Goal: Navigation & Orientation: Understand site structure

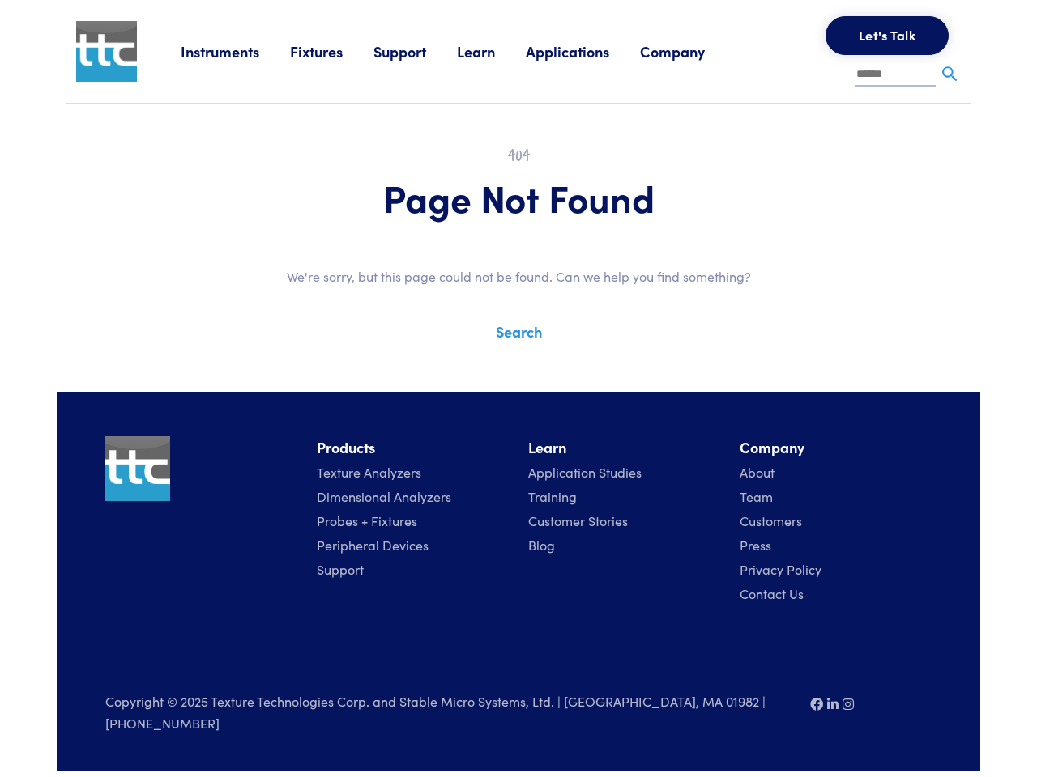
click at [518, 377] on div "Instruments Texture Analyzers Measure any physical product characteristic. TA.X…" at bounding box center [518, 385] width 923 height 771
click at [236, 51] on link "Instruments" at bounding box center [235, 51] width 109 height 20
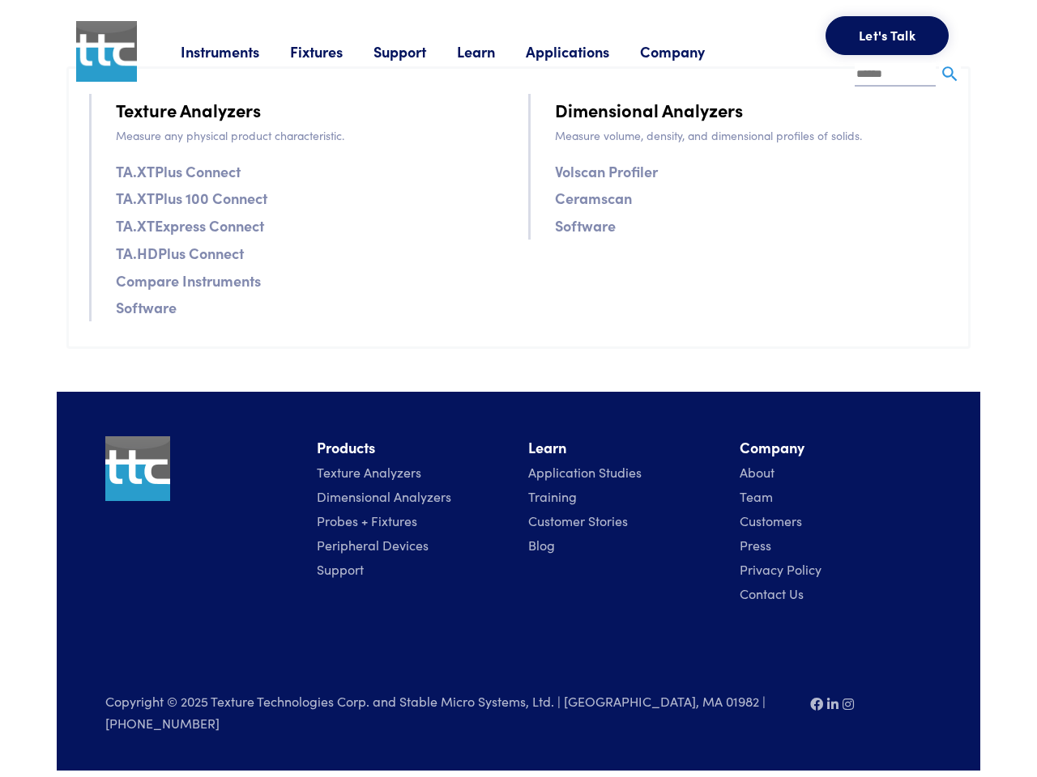
click at [334, 51] on link "Fixtures" at bounding box center [331, 51] width 83 height 20
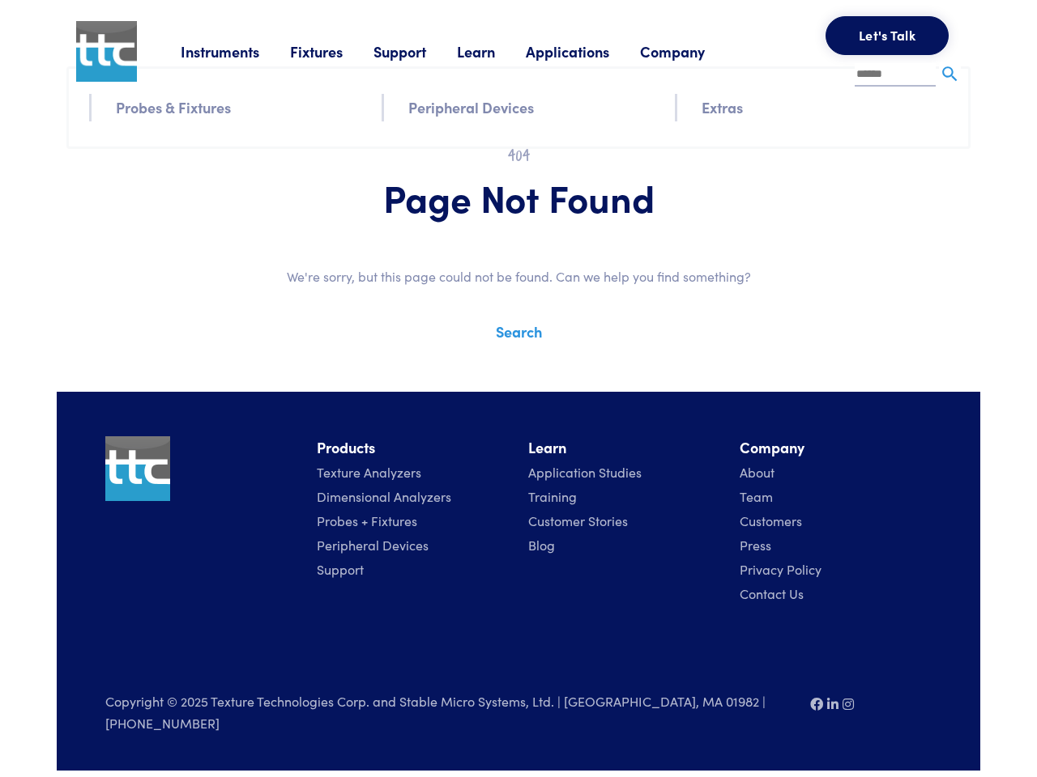
click at [419, 51] on link "Support" at bounding box center [414, 51] width 83 height 20
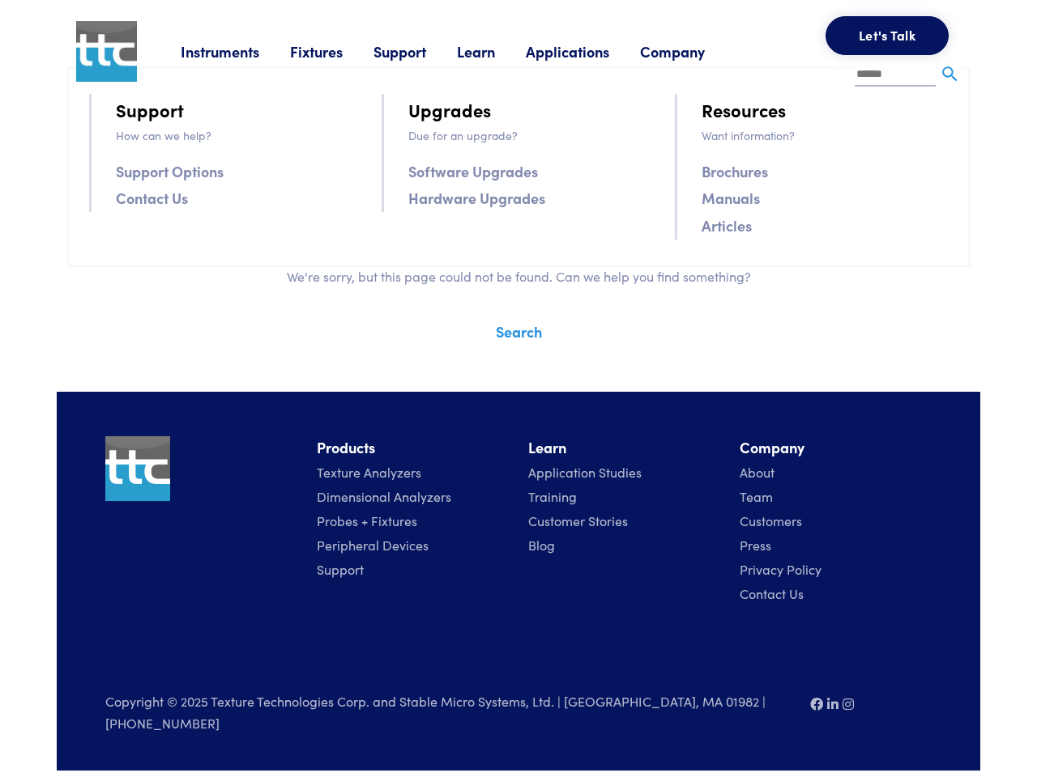
click at [496, 51] on link "Learn" at bounding box center [491, 51] width 69 height 20
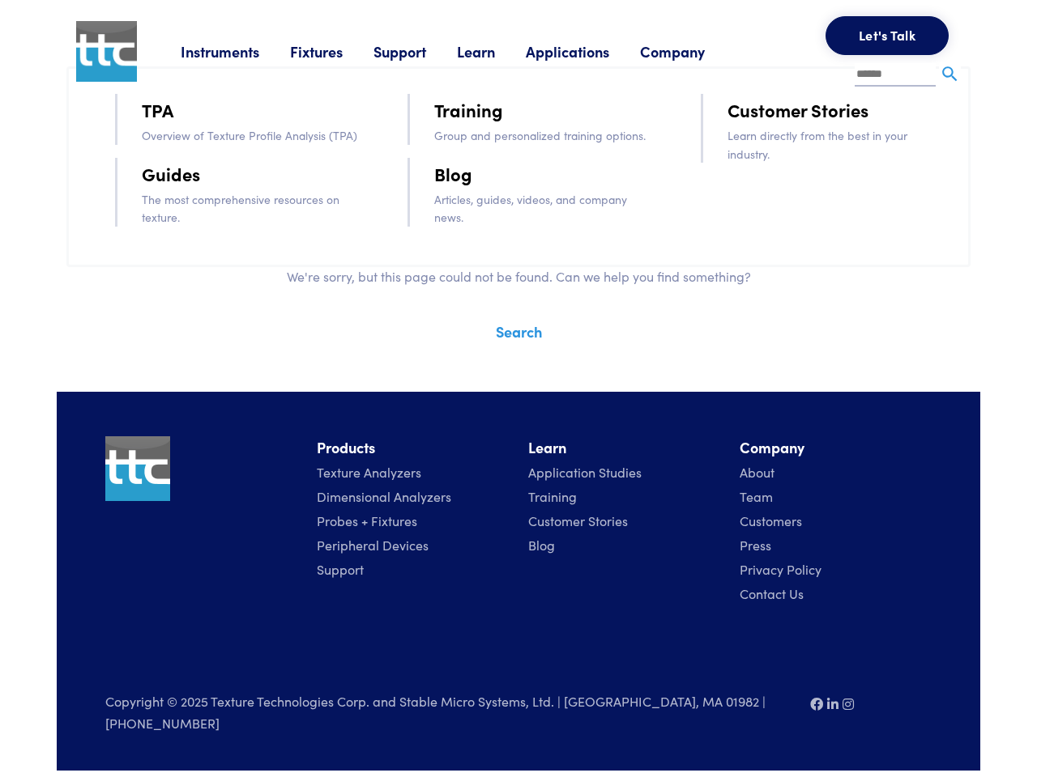
click at [589, 51] on link "Applications" at bounding box center [583, 51] width 114 height 20
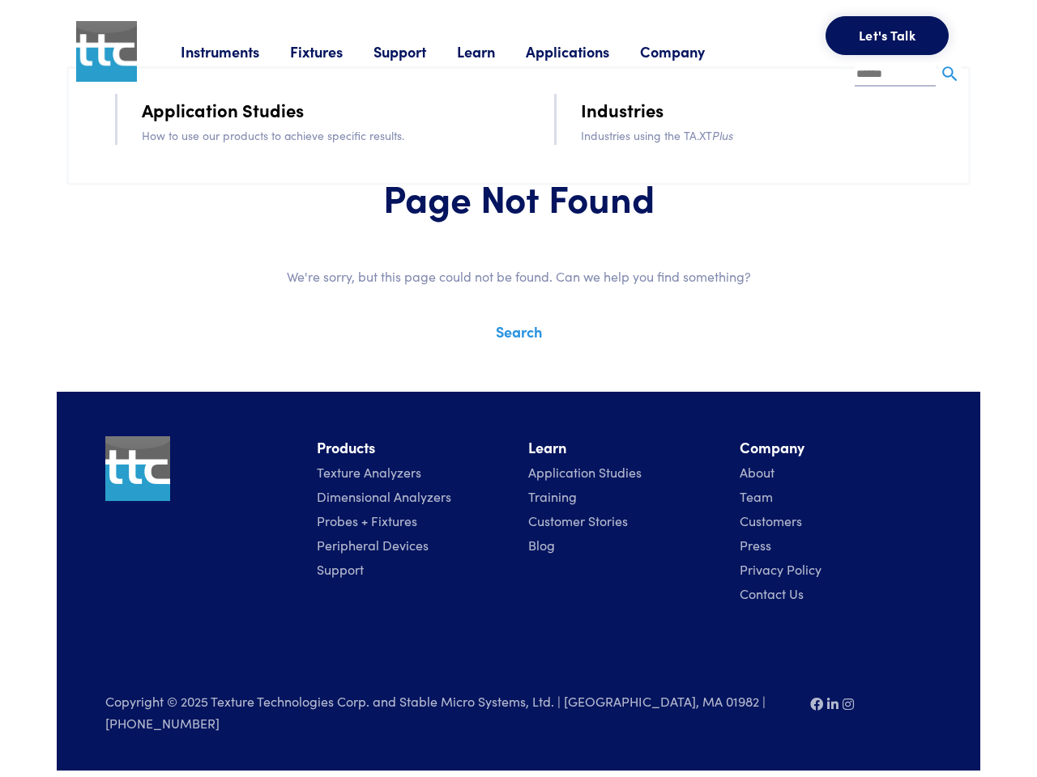
click at [694, 51] on link "Company" at bounding box center [688, 51] width 96 height 20
